Goal: Complete application form: Complete application form

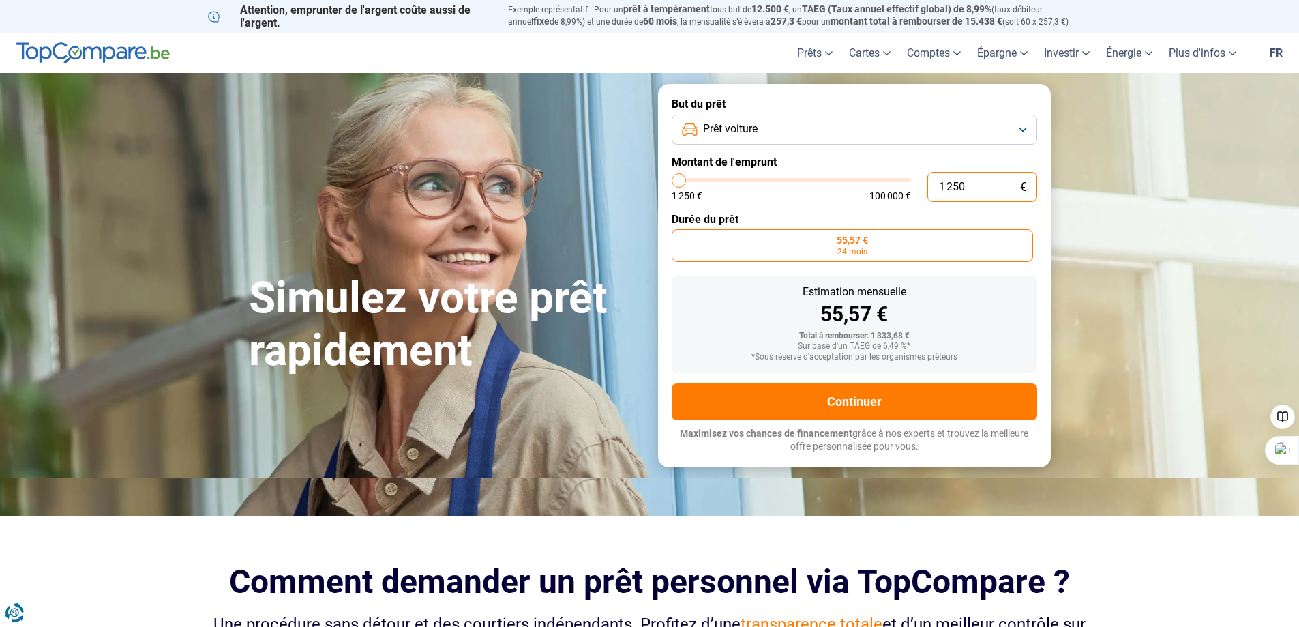
drag, startPoint x: 995, startPoint y: 187, endPoint x: 924, endPoint y: 182, distance: 71.8
click at [924, 182] on div "1 250 € 1 250 € 100 000 €" at bounding box center [855, 187] width 366 height 30
type input "2"
type input "1250"
type input "20"
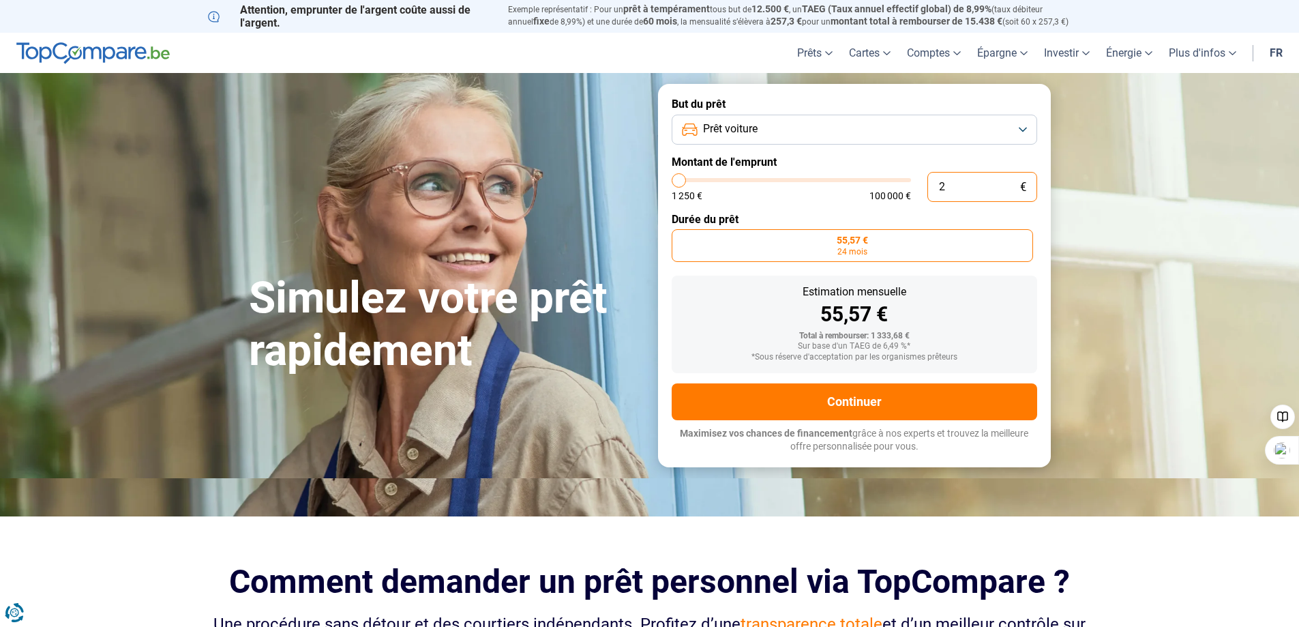
type input "1250"
type input "200"
type input "1250"
type input "2 000"
type input "2000"
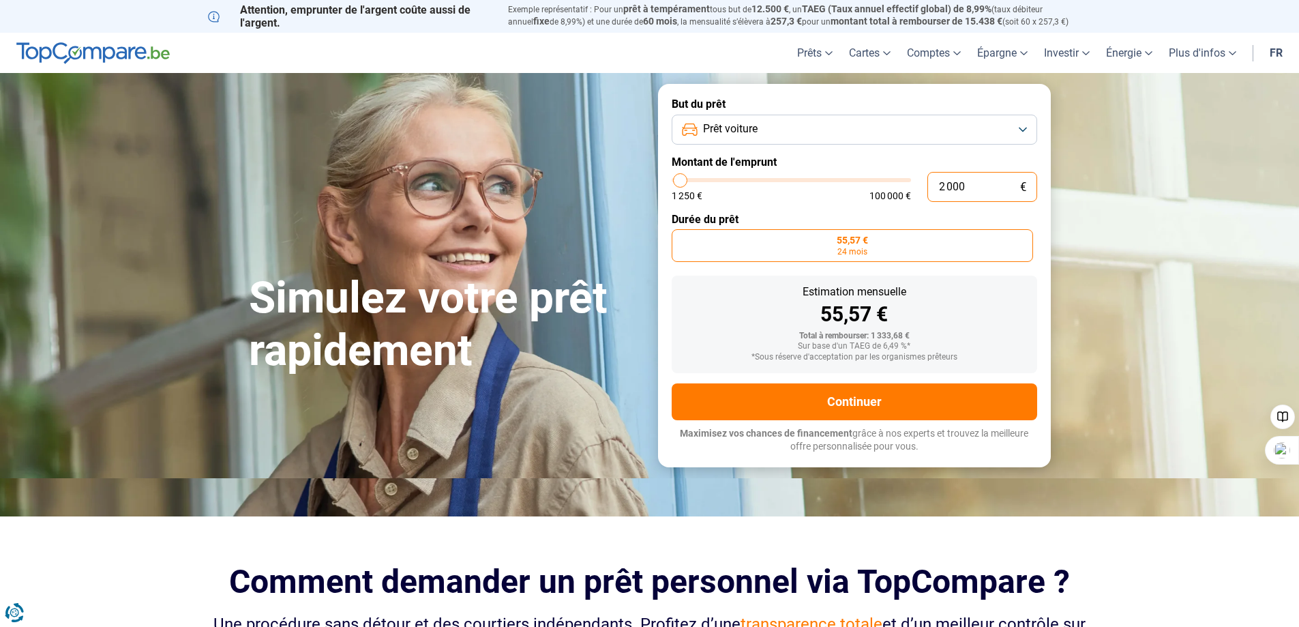
type input "20 000"
type input "20000"
radio input "false"
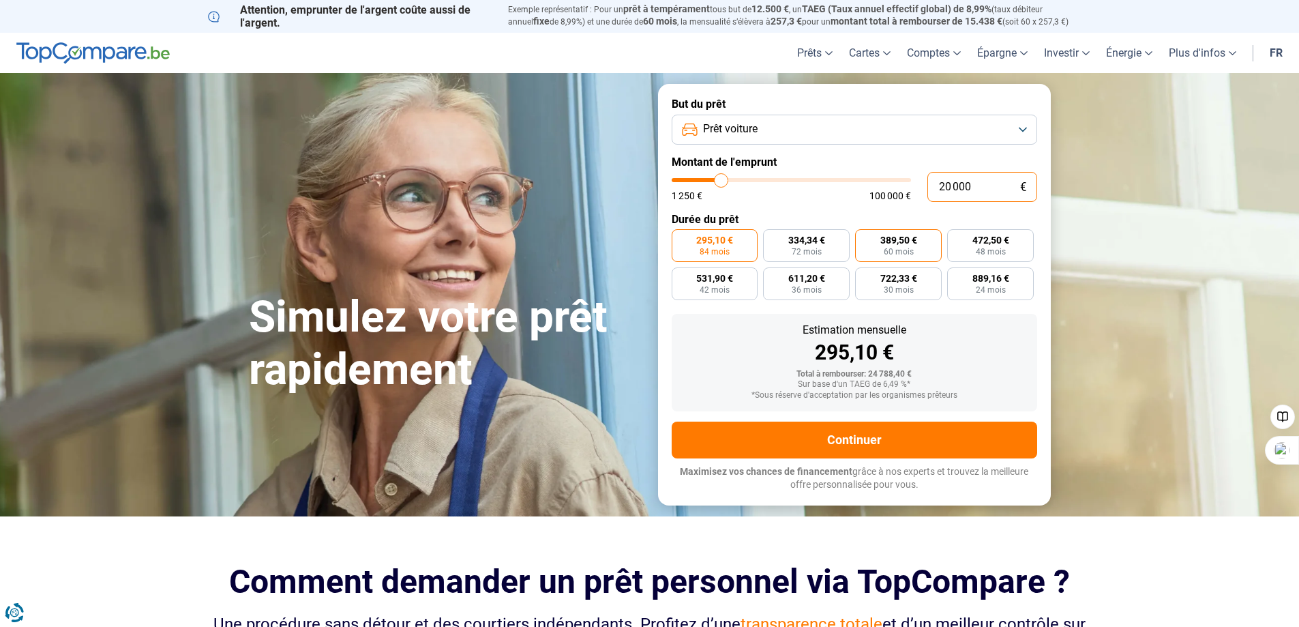
type input "20 000"
click at [882, 243] on span "389,50 €" at bounding box center [899, 240] width 37 height 10
click at [864, 238] on input "389,50 € 60 mois" at bounding box center [859, 233] width 9 height 9
radio input "true"
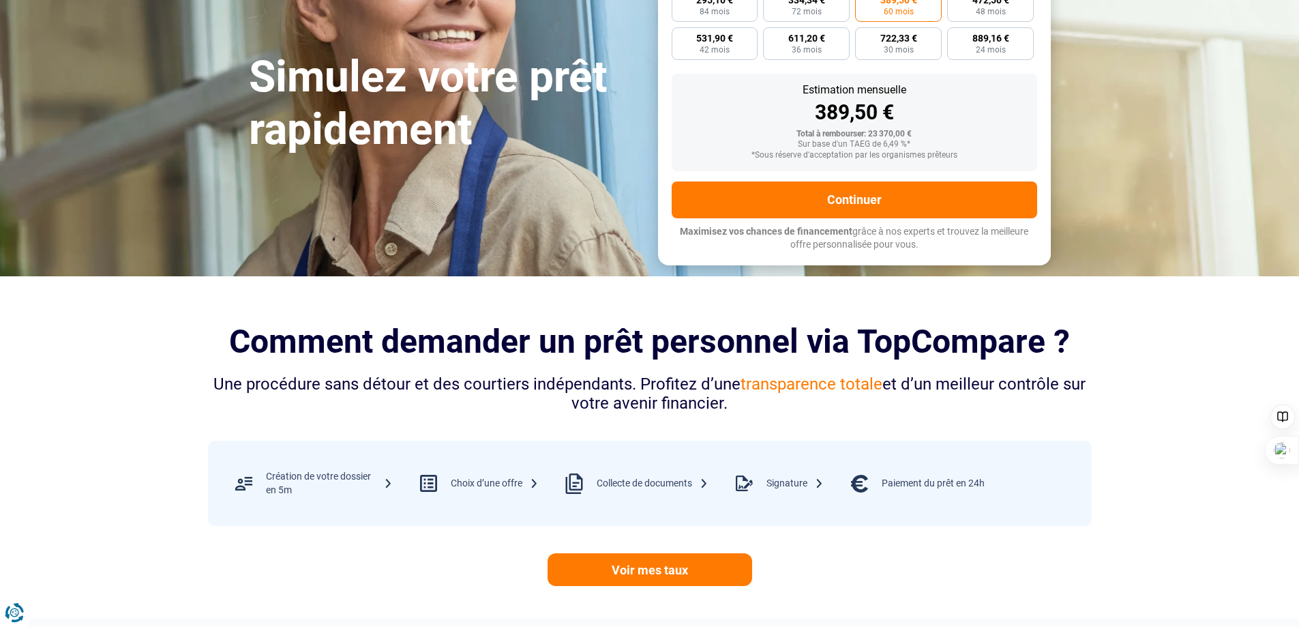
scroll to position [227, 0]
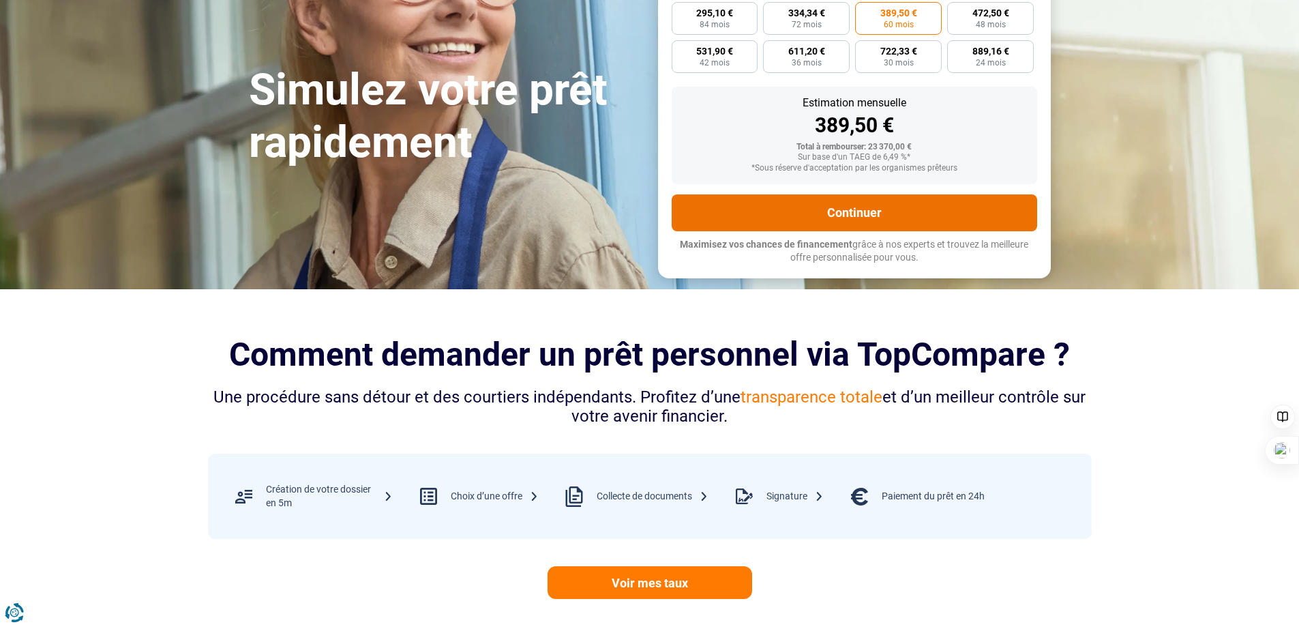
click at [857, 229] on button "Continuer" at bounding box center [855, 212] width 366 height 37
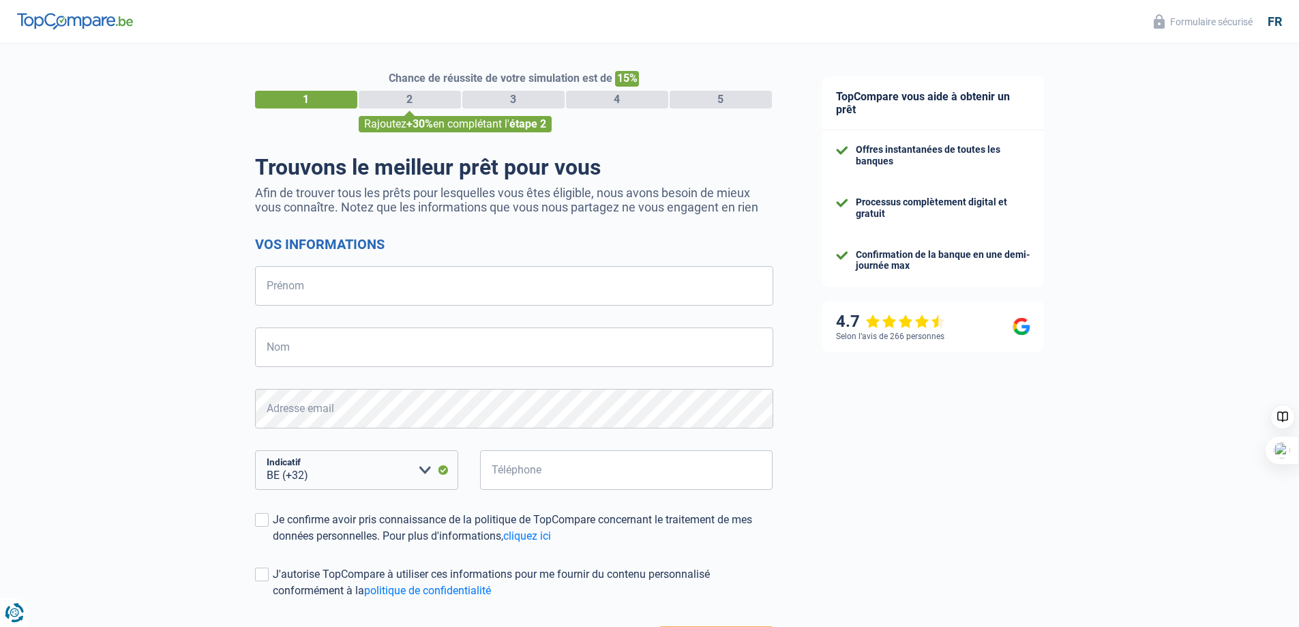
select select "32"
